Goal: Register for event/course

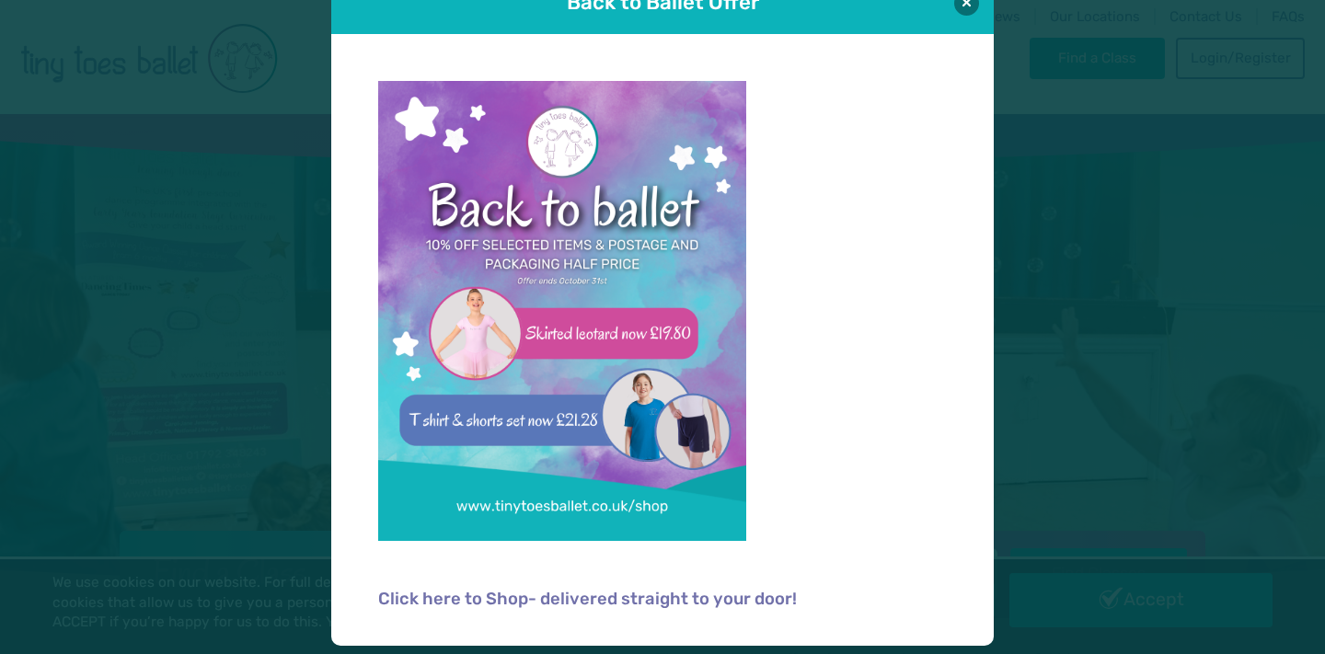
scroll to position [46, 0]
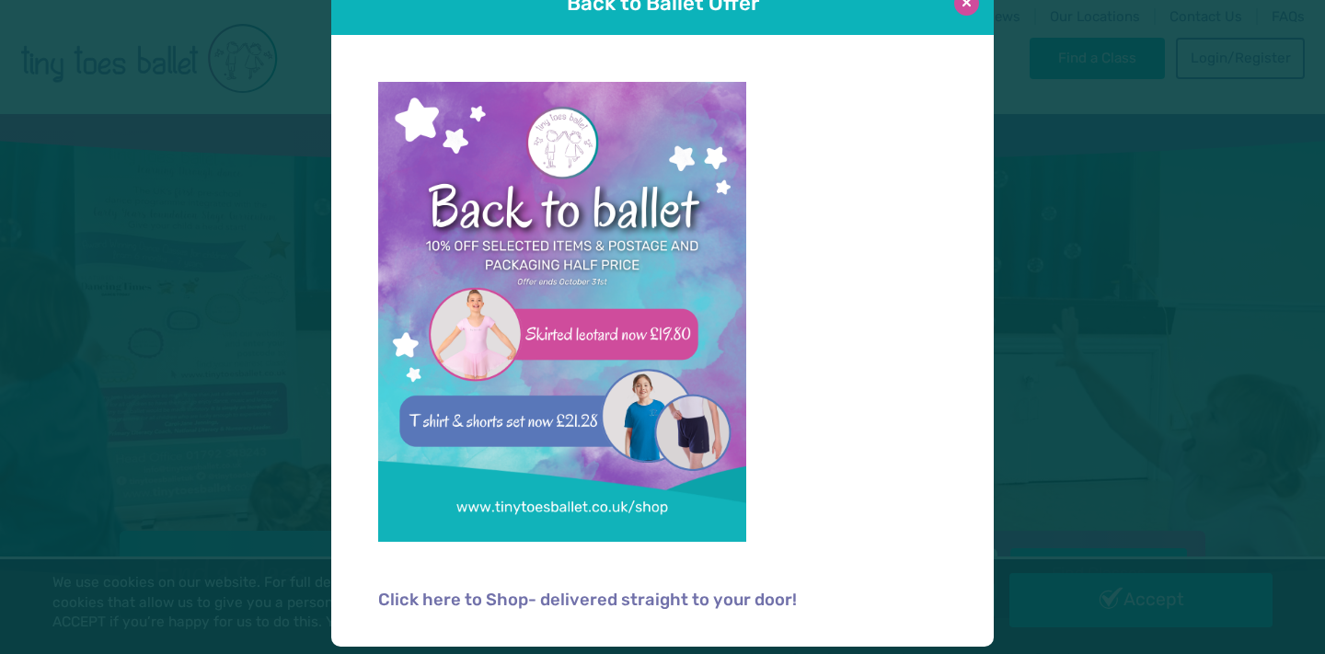
click at [970, 9] on button at bounding box center [966, 3] width 25 height 25
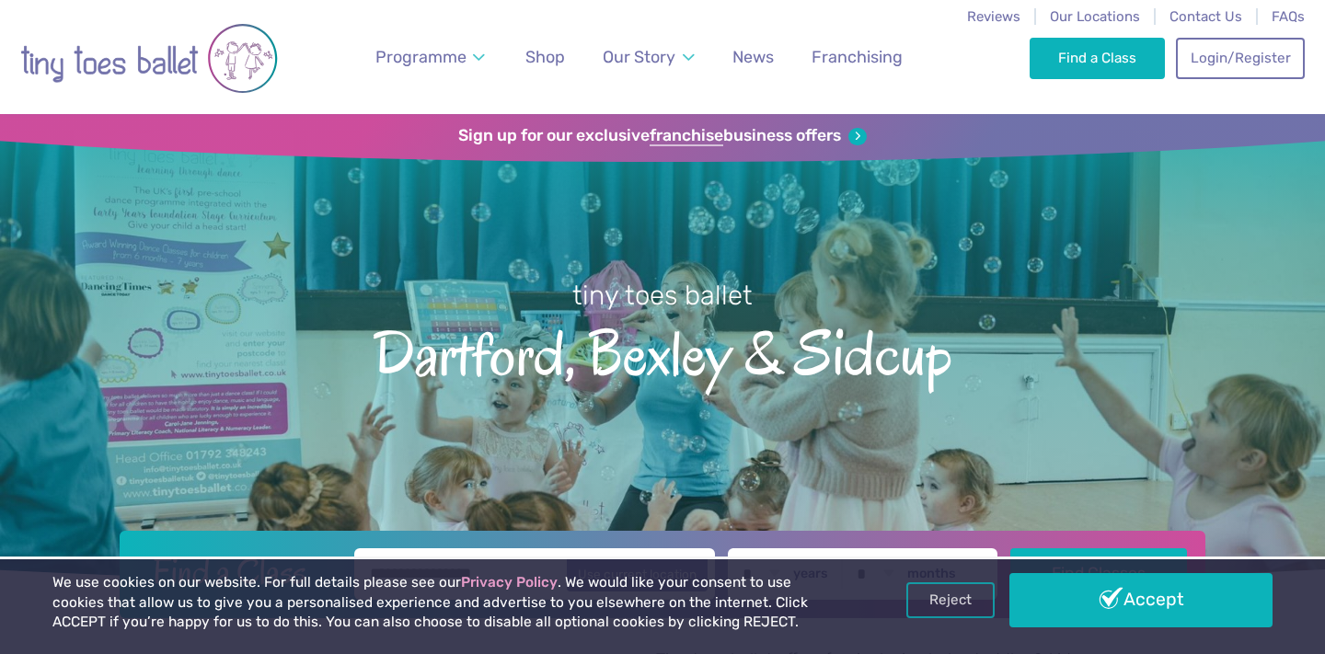
click at [1061, 84] on div "Find a Class Login/Register 0" at bounding box center [1167, 57] width 275 height 114
click at [1069, 74] on link "Find a Class" at bounding box center [1097, 57] width 135 height 40
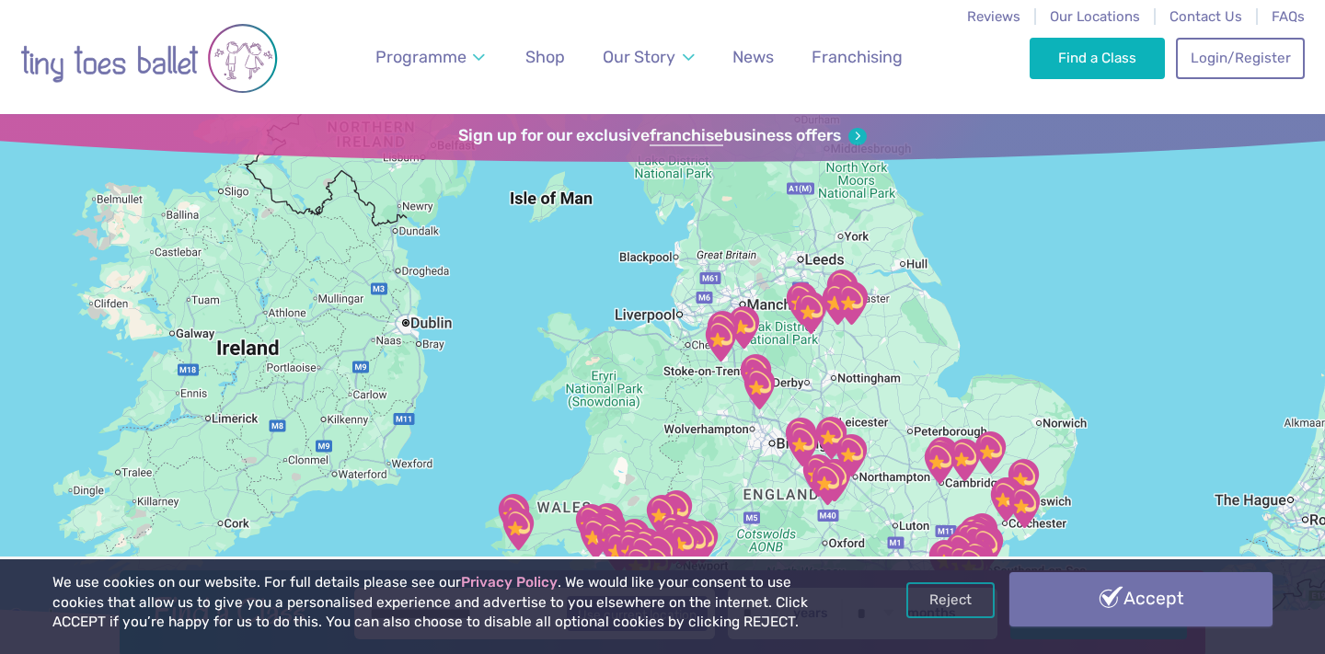
click at [1162, 629] on div "We use cookies on our website. For full details please see our Privacy Policy .…" at bounding box center [661, 606] width 1219 height 67
click at [1172, 614] on link "Accept" at bounding box center [1141, 598] width 263 height 53
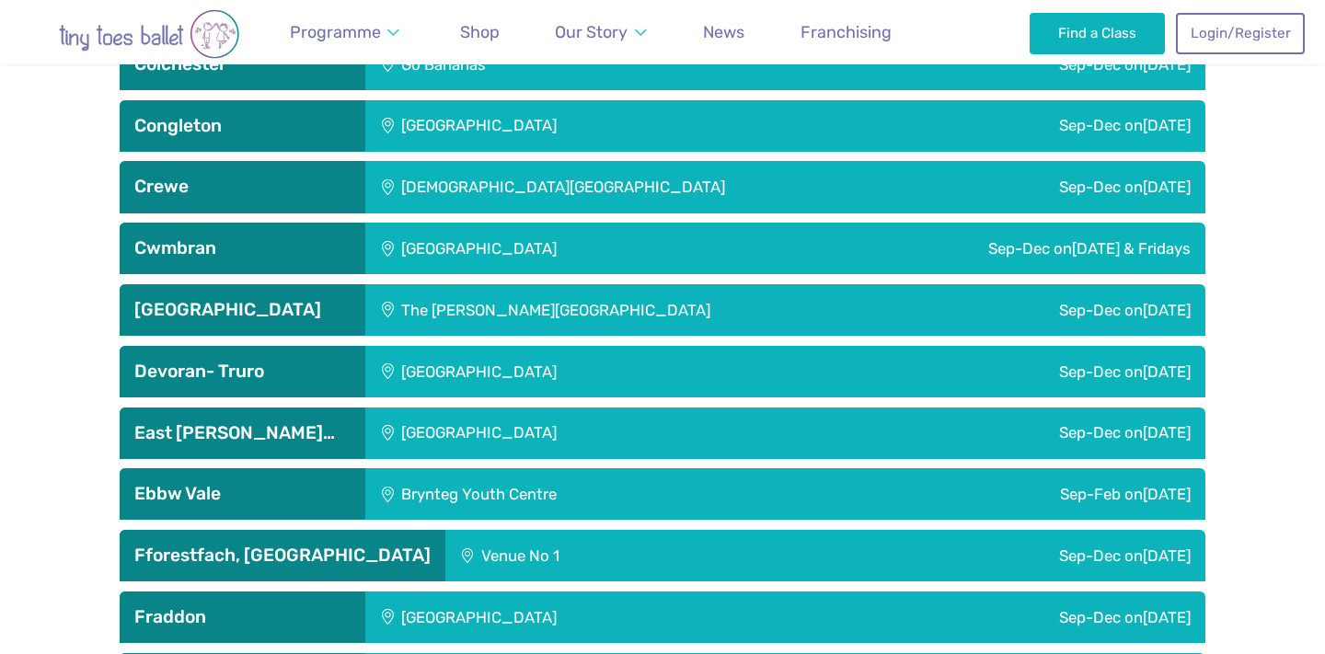
scroll to position [1922, 0]
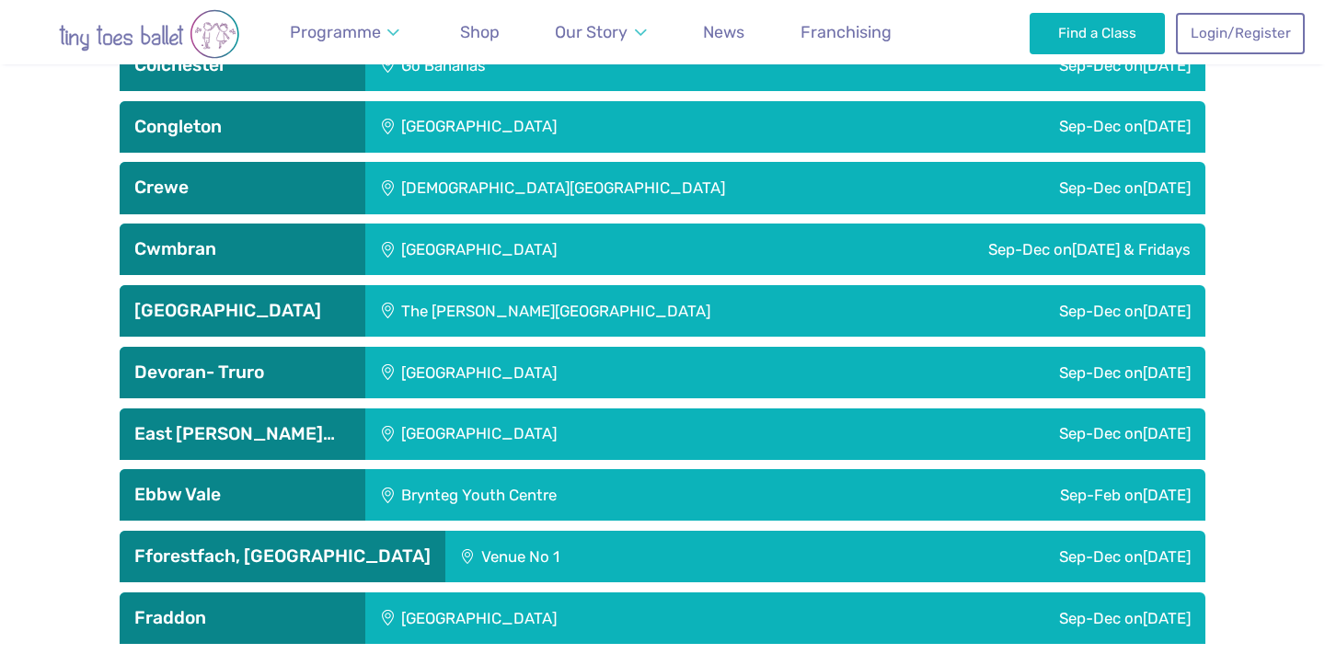
click at [260, 300] on h3 "[GEOGRAPHIC_DATA]" at bounding box center [242, 311] width 216 height 22
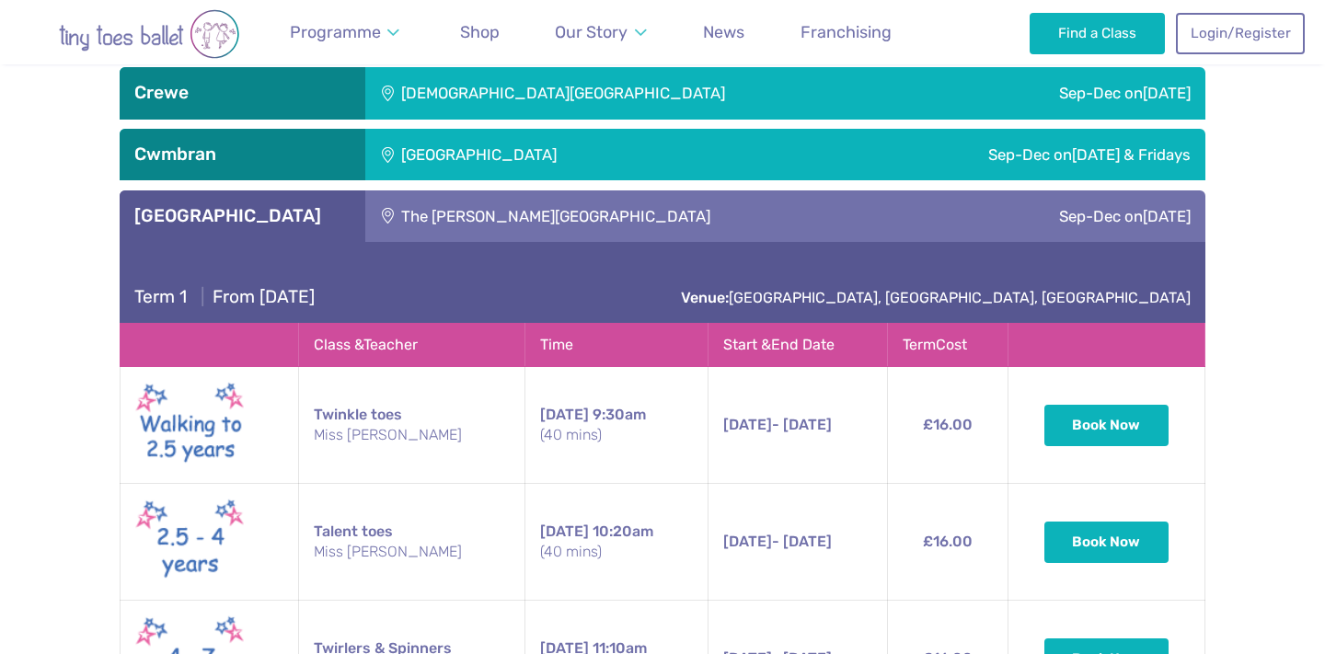
scroll to position [2013, 0]
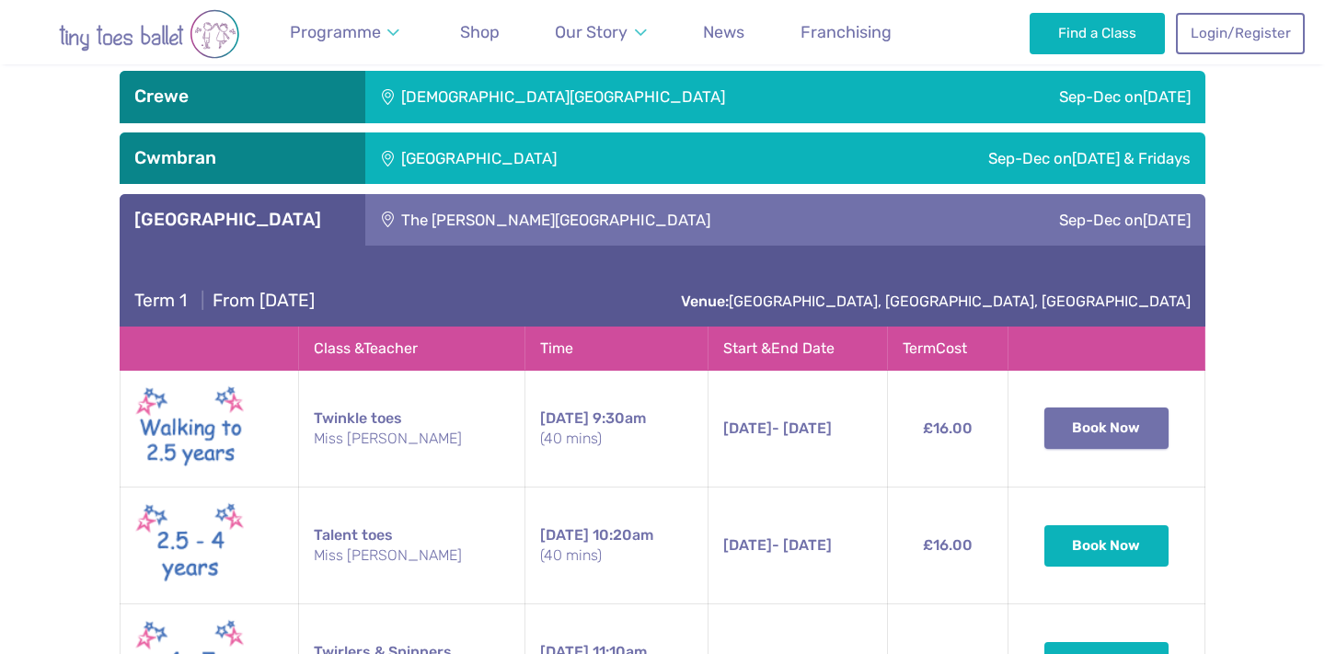
click at [1127, 436] on button "Book Now" at bounding box center [1107, 428] width 125 height 40
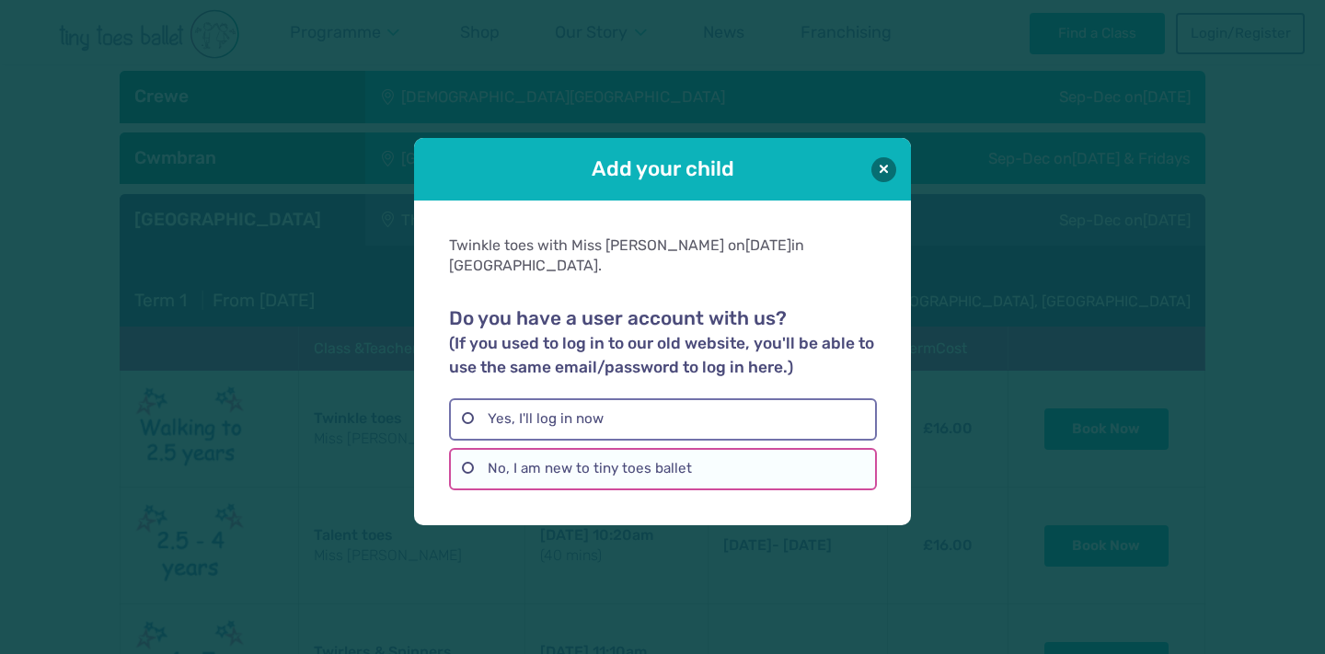
click at [702, 459] on label "No, I am new to tiny toes ballet" at bounding box center [662, 469] width 427 height 42
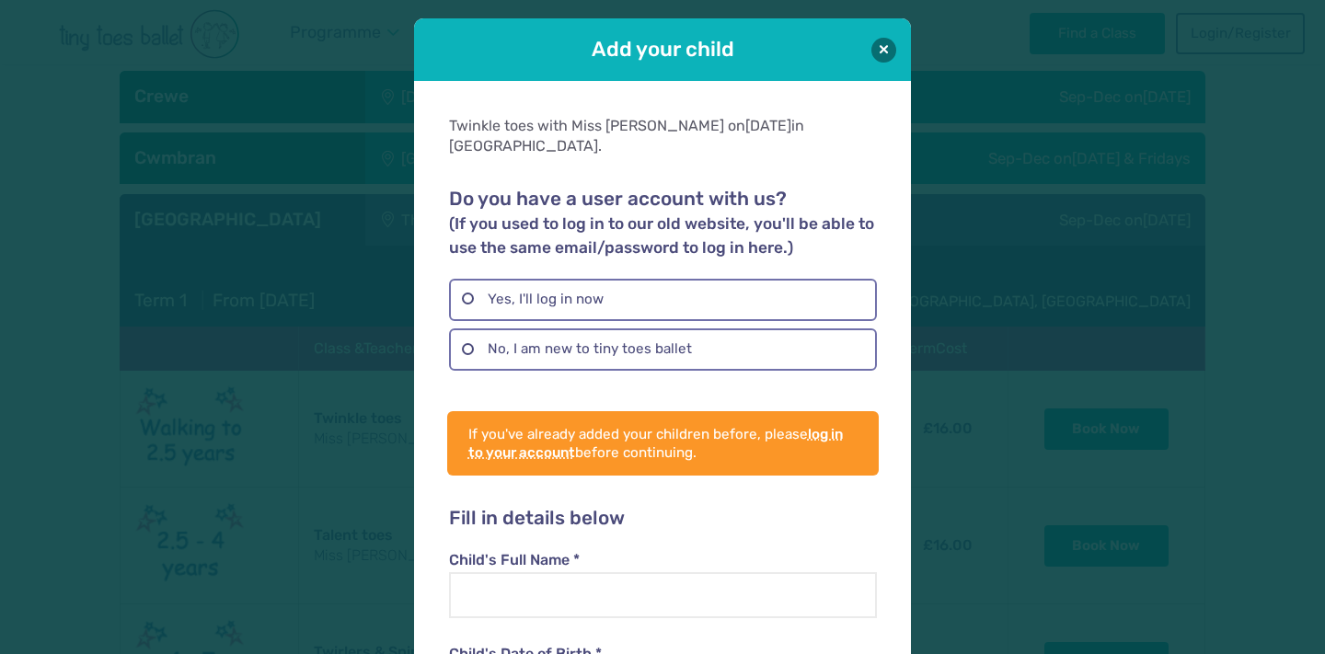
scroll to position [0, 0]
click at [892, 52] on button at bounding box center [884, 49] width 25 height 25
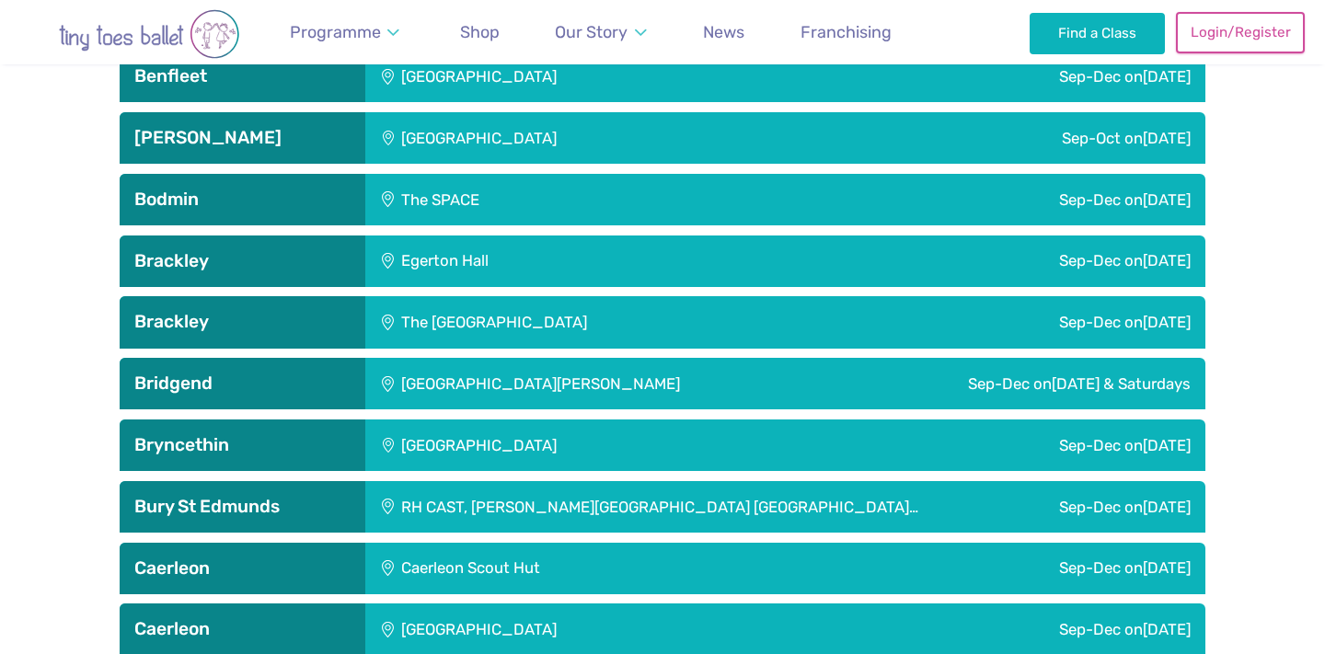
scroll to position [311, 0]
